Goal: Task Accomplishment & Management: Manage account settings

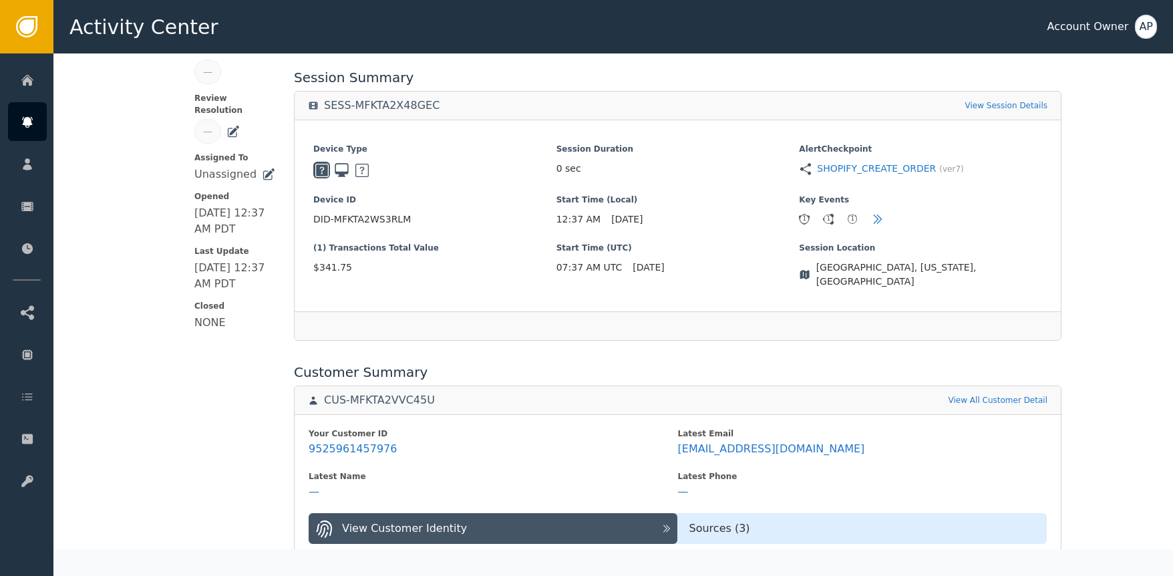
scroll to position [279, 0]
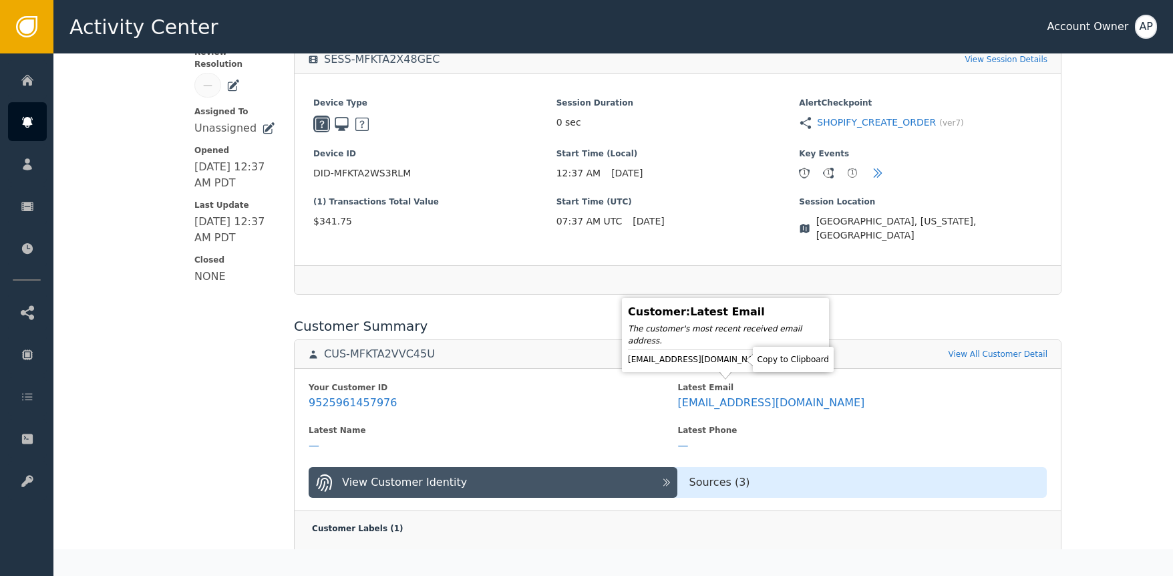
click at [774, 360] on icon at bounding box center [780, 359] width 13 height 13
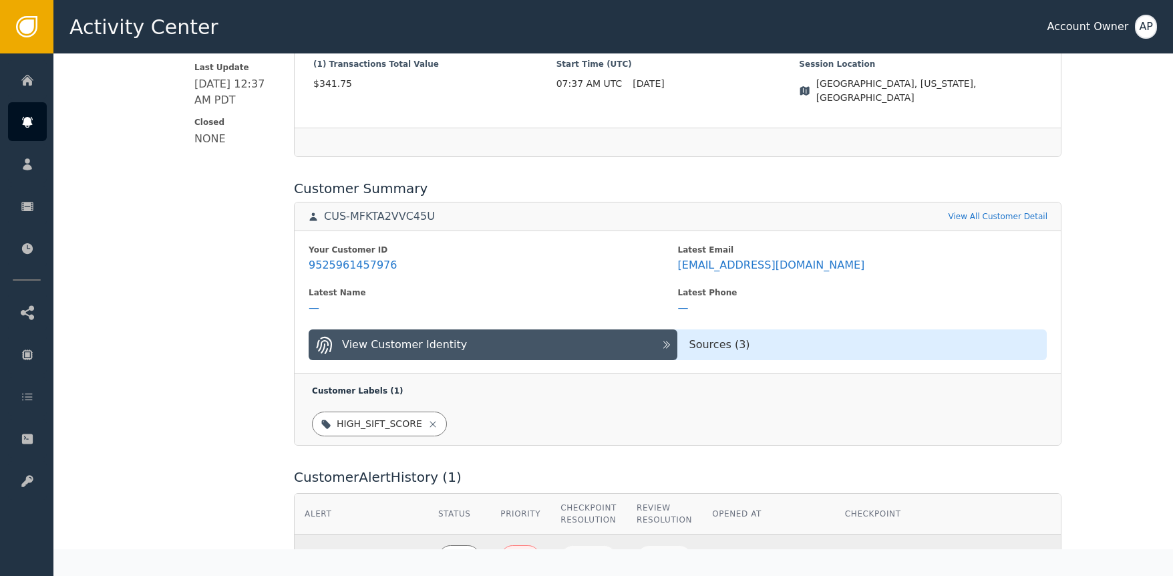
scroll to position [0, 0]
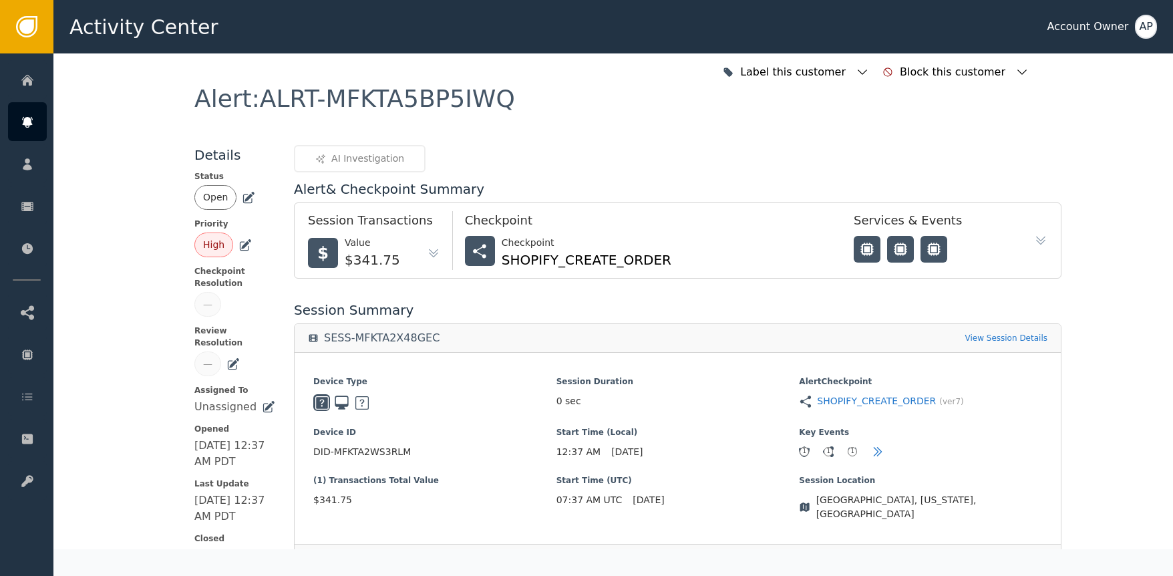
click at [247, 199] on icon at bounding box center [248, 197] width 13 height 13
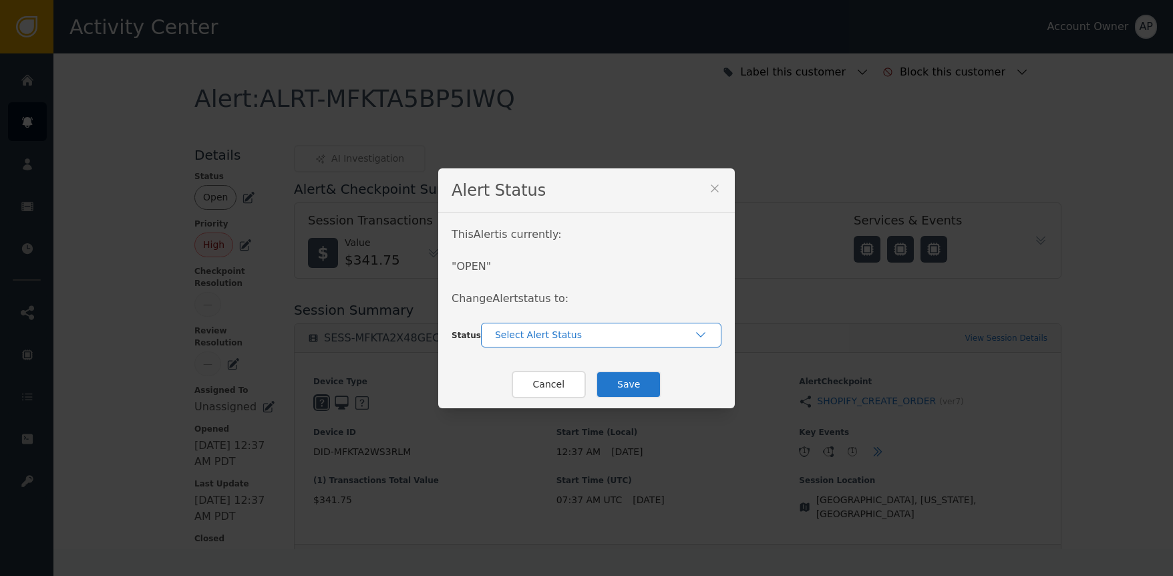
drag, startPoint x: 538, startPoint y: 333, endPoint x: 553, endPoint y: 341, distance: 16.7
click at [539, 334] on div "Select Alert Status" at bounding box center [594, 335] width 199 height 14
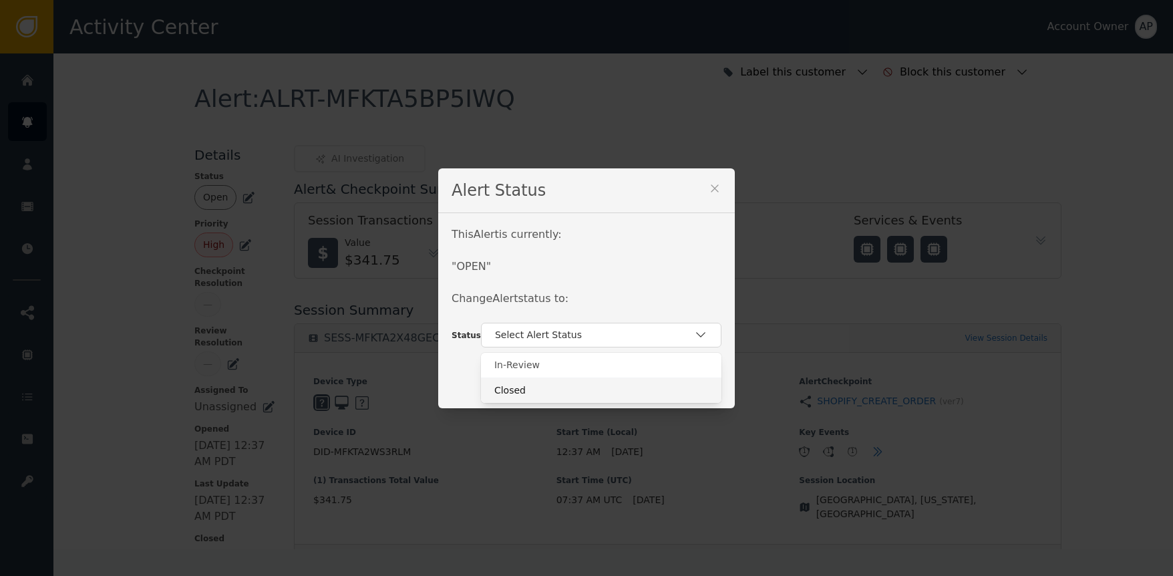
click at [591, 391] on div "Closed" at bounding box center [601, 391] width 214 height 14
click at [611, 378] on button "Save" at bounding box center [628, 384] width 65 height 27
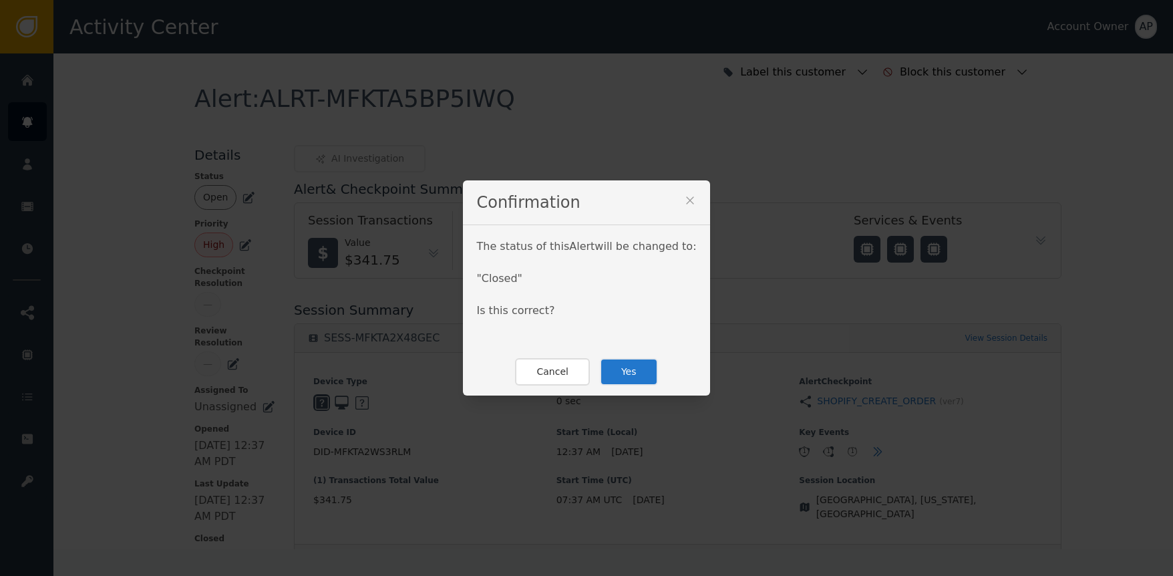
drag, startPoint x: 631, startPoint y: 380, endPoint x: 629, endPoint y: 369, distance: 11.4
click at [631, 379] on button "Yes" at bounding box center [629, 371] width 58 height 27
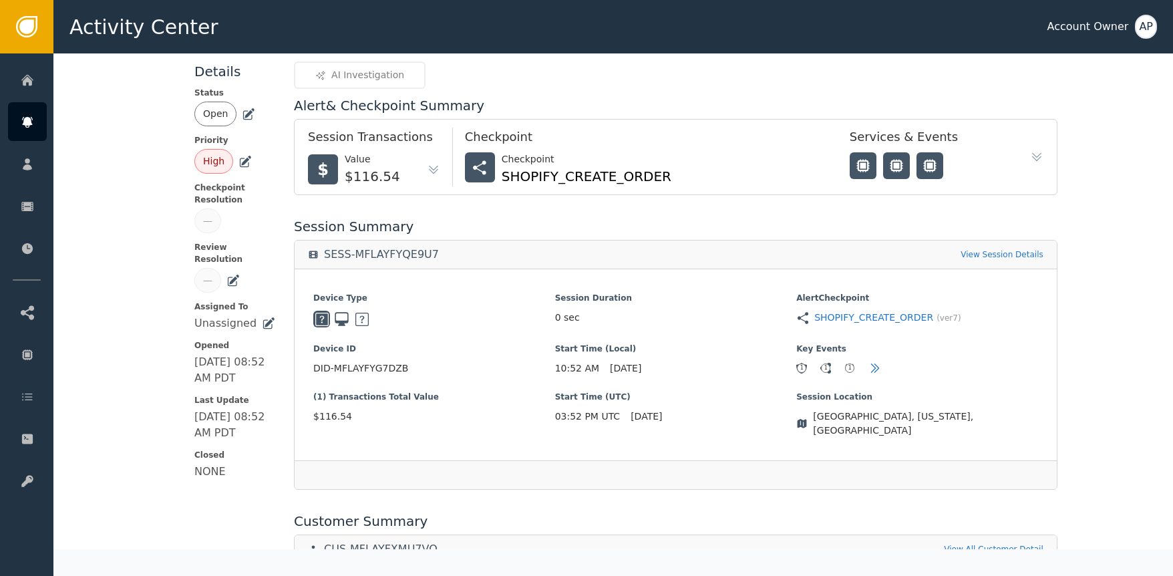
scroll to position [371, 0]
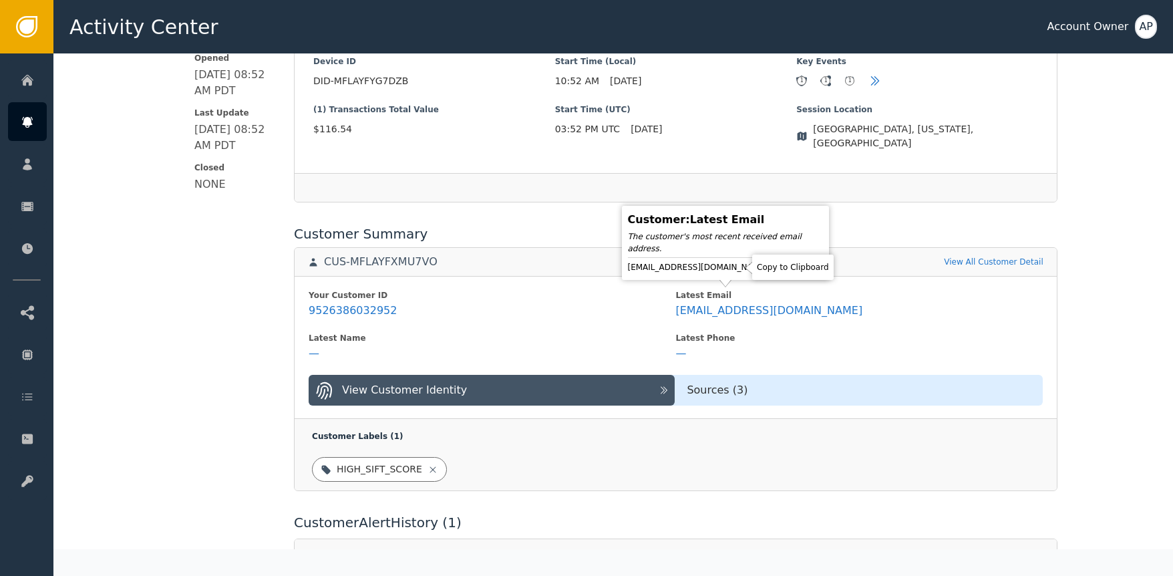
click at [773, 267] on icon at bounding box center [779, 267] width 13 height 13
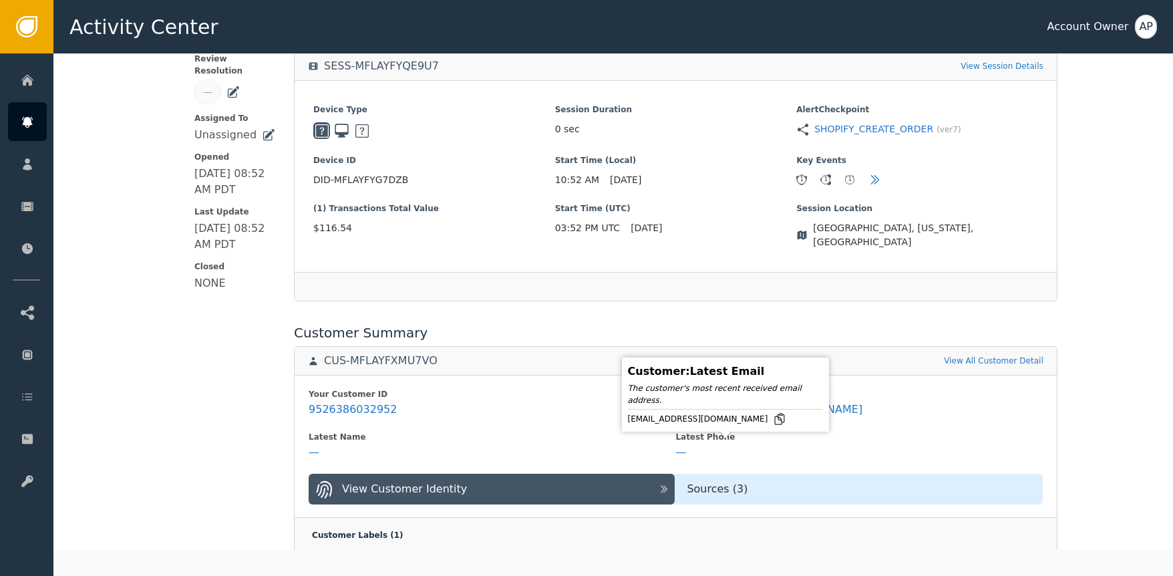
scroll to position [377, 0]
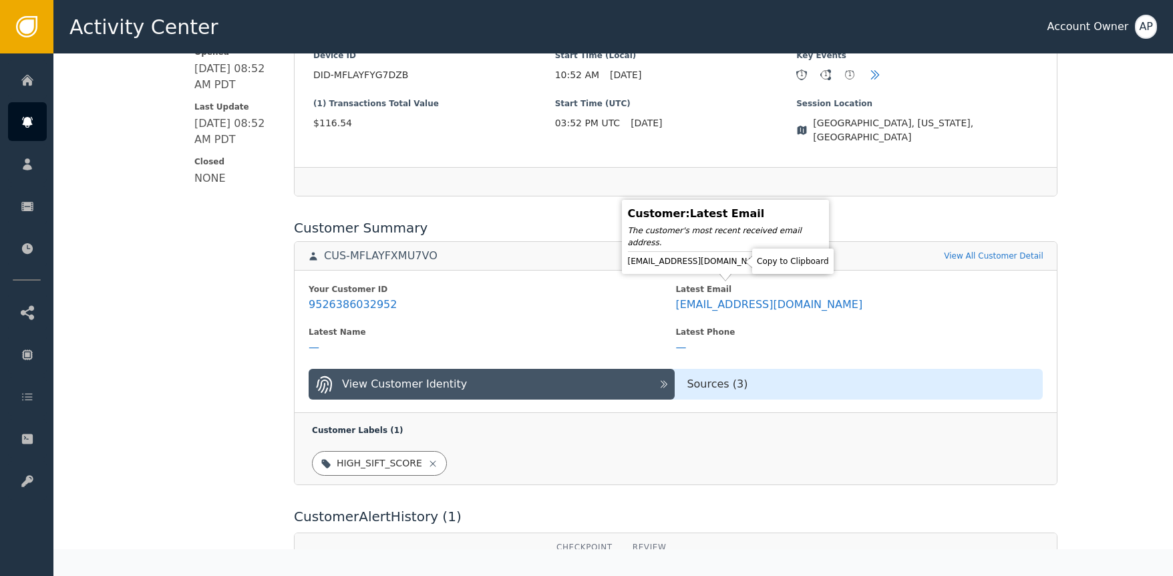
click at [773, 261] on icon at bounding box center [779, 261] width 13 height 13
